Goal: Task Accomplishment & Management: Use online tool/utility

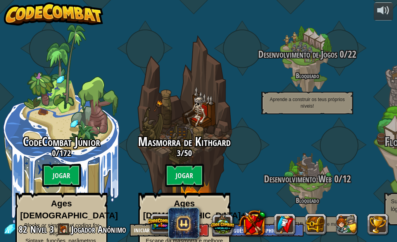
select select "pt-PT"
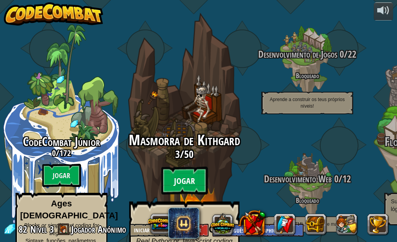
click at [190, 167] on btn "Jogar" at bounding box center [184, 181] width 46 height 28
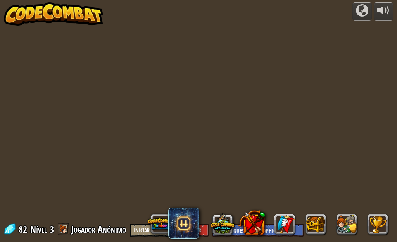
select select "pt-PT"
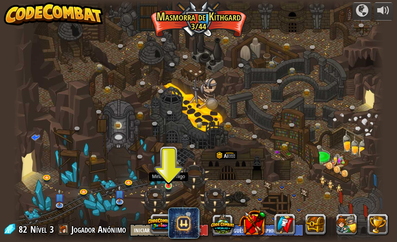
click at [164, 182] on img at bounding box center [168, 177] width 9 height 20
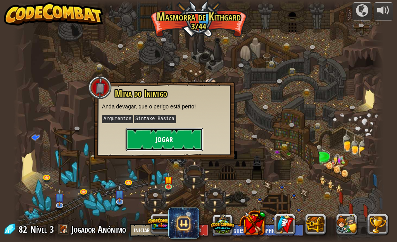
click at [170, 144] on button "Jogar" at bounding box center [164, 139] width 77 height 23
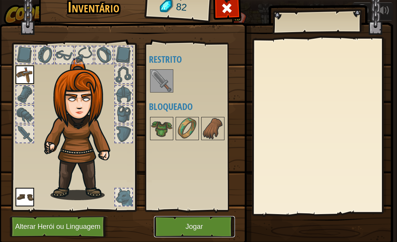
click at [170, 225] on button "Jogar" at bounding box center [194, 226] width 81 height 21
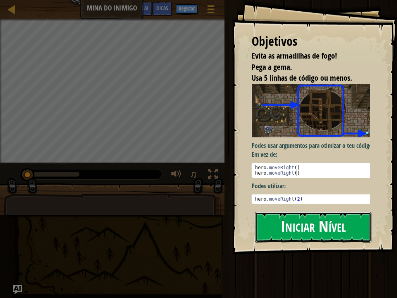
click at [326, 215] on button "Iniciar Nível" at bounding box center [313, 227] width 116 height 31
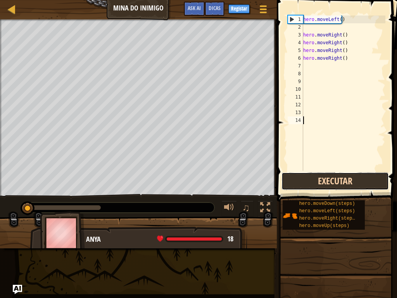
click at [347, 176] on button "Executar" at bounding box center [334, 181] width 107 height 18
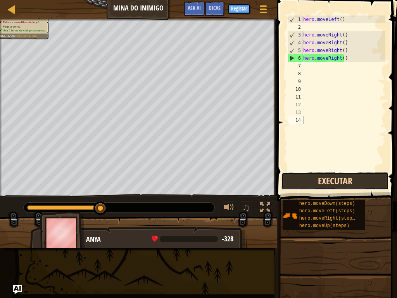
click at [347, 174] on button "Executar" at bounding box center [334, 181] width 107 height 18
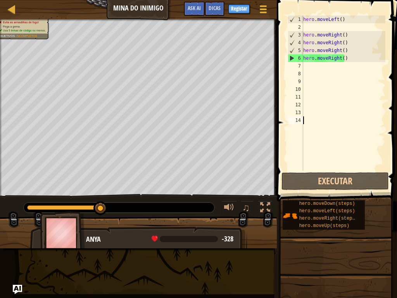
drag, startPoint x: 303, startPoint y: 63, endPoint x: 308, endPoint y: 70, distance: 8.3
click at [307, 69] on div "hero . moveLeft ( ) hero . moveRight ( ) hero . moveRight ( ) hero . moveRight …" at bounding box center [343, 100] width 84 height 170
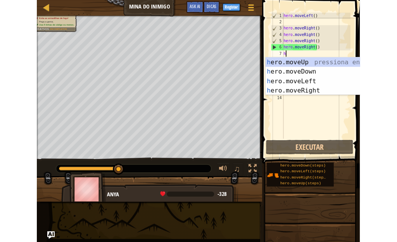
scroll to position [3, 0]
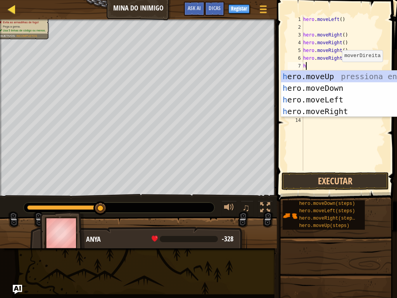
type textarea "h"
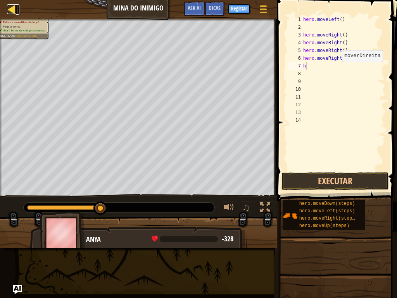
click at [9, 7] on div at bounding box center [12, 9] width 10 height 10
select select "pt-PT"
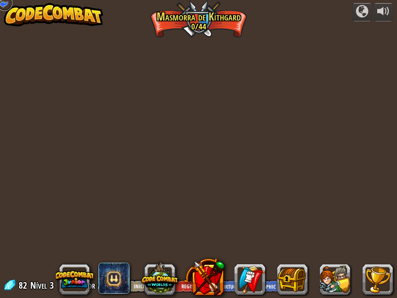
click at [1, 5] on link at bounding box center [4, 2] width 15 height 15
drag, startPoint x: 1, startPoint y: 5, endPoint x: 0, endPoint y: 1, distance: 4.4
click at [0, 0] on div "Desfiladeiro Retorcido (Bloqueado) Desafio: [PERSON_NAME] a maior quantidade de…" at bounding box center [0, 0] width 0 height 0
click at [0, 1] on div at bounding box center [1, 1] width 2 height 2
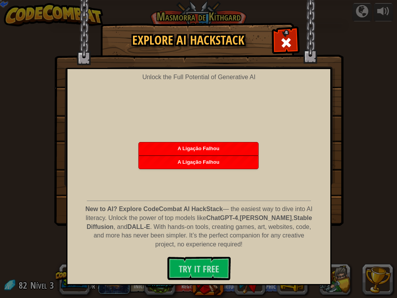
click at [288, 28] on img at bounding box center [198, 112] width 289 height 225
click at [284, 33] on div at bounding box center [286, 41] width 24 height 24
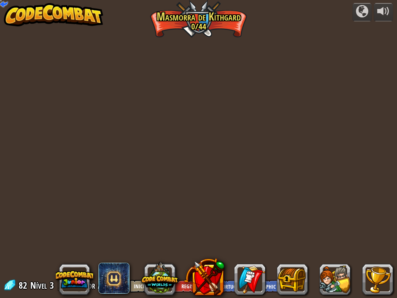
drag, startPoint x: 341, startPoint y: 2, endPoint x: 342, endPoint y: 10, distance: 9.0
click at [396, 0] on div "powered by Desfiladeiro Retorcido (Bloqueado) Desafio: Coleta a maior quantidad…" at bounding box center [198, 149] width 397 height 298
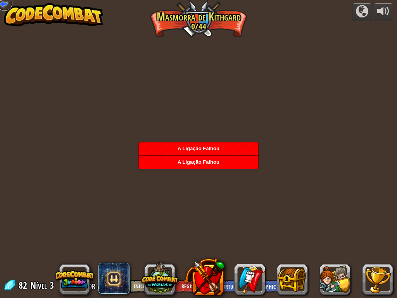
click at [0, 4] on link at bounding box center [4, 2] width 15 height 15
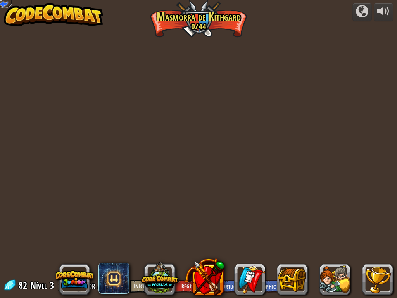
drag, startPoint x: 3, startPoint y: 0, endPoint x: 21, endPoint y: 39, distance: 42.7
click at [4, 1] on link at bounding box center [4, 3] width 15 height 12
drag, startPoint x: 24, startPoint y: 64, endPoint x: 21, endPoint y: 102, distance: 38.5
drag, startPoint x: 21, startPoint y: 102, endPoint x: 38, endPoint y: 93, distance: 19.1
drag, startPoint x: 38, startPoint y: 93, endPoint x: 28, endPoint y: 104, distance: 14.5
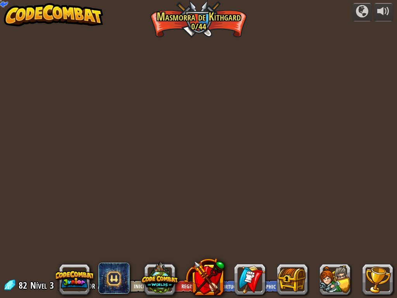
drag, startPoint x: 28, startPoint y: 106, endPoint x: 9, endPoint y: 37, distance: 71.8
click at [41, 76] on div "powered by Desfiladeiro Retorcido (Bloqueado) Desafio: Coleta a maior quantidad…" at bounding box center [198, 149] width 397 height 298
click at [0, 0] on div at bounding box center [1, 1] width 2 height 2
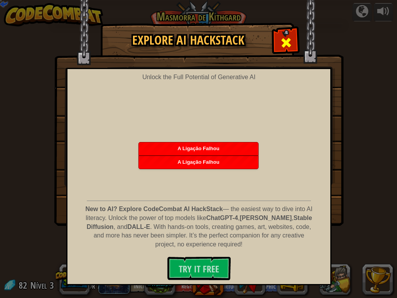
click at [289, 40] on span at bounding box center [286, 42] width 12 height 12
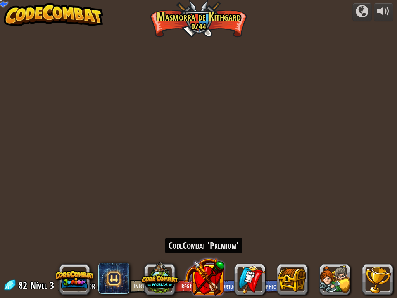
drag, startPoint x: 186, startPoint y: 259, endPoint x: 214, endPoint y: 294, distance: 45.0
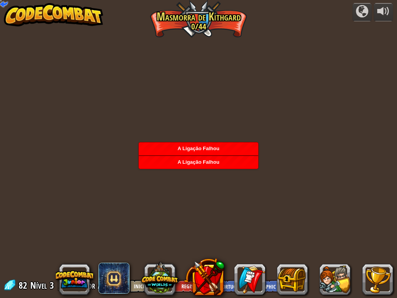
drag, startPoint x: 214, startPoint y: 294, endPoint x: 169, endPoint y: 43, distance: 255.0
click at [111, 59] on div "powered by Desfiladeiro Retorcido (Bloqueado) Desafio: Coleta a maior quantidad…" at bounding box center [198, 149] width 397 height 298
drag, startPoint x: 181, startPoint y: 43, endPoint x: 172, endPoint y: 69, distance: 26.8
click at [172, 69] on div "powered by Desfiladeiro Retorcido (Bloqueado) Desafio: Coleta a maior quantidad…" at bounding box center [198, 149] width 397 height 298
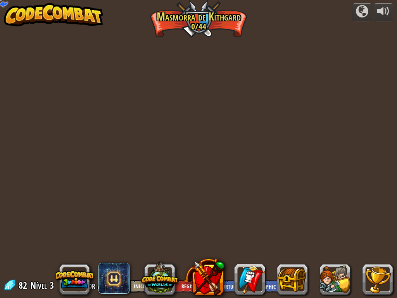
click at [123, 64] on div "powered by Desfiladeiro Retorcido (Bloqueado) Desafio: Coleta a maior quantidad…" at bounding box center [198, 149] width 397 height 298
